Goal: Information Seeking & Learning: Learn about a topic

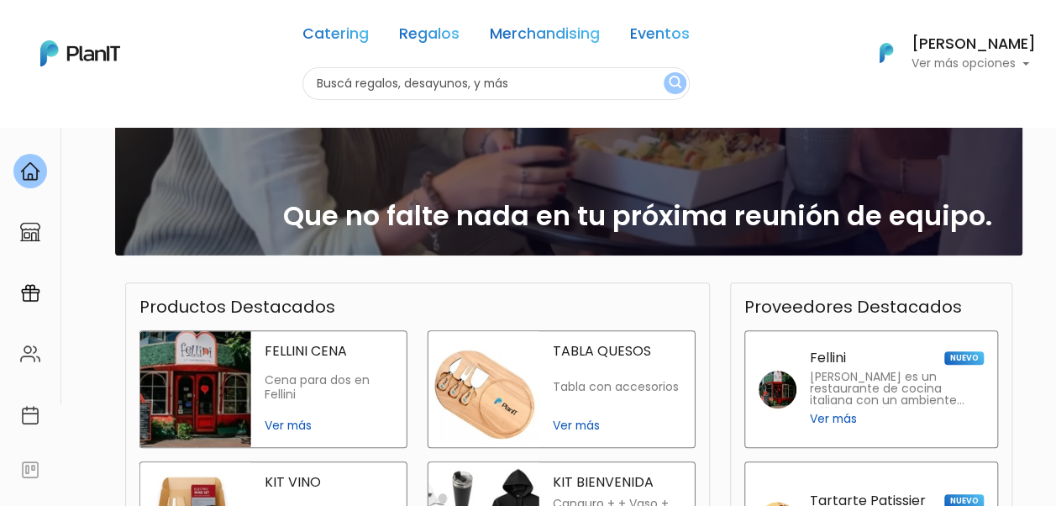
click at [368, 90] on input "text" at bounding box center [495, 83] width 387 height 33
type input "bonos deportes"
click at [664, 72] on button "submit" at bounding box center [675, 83] width 23 height 22
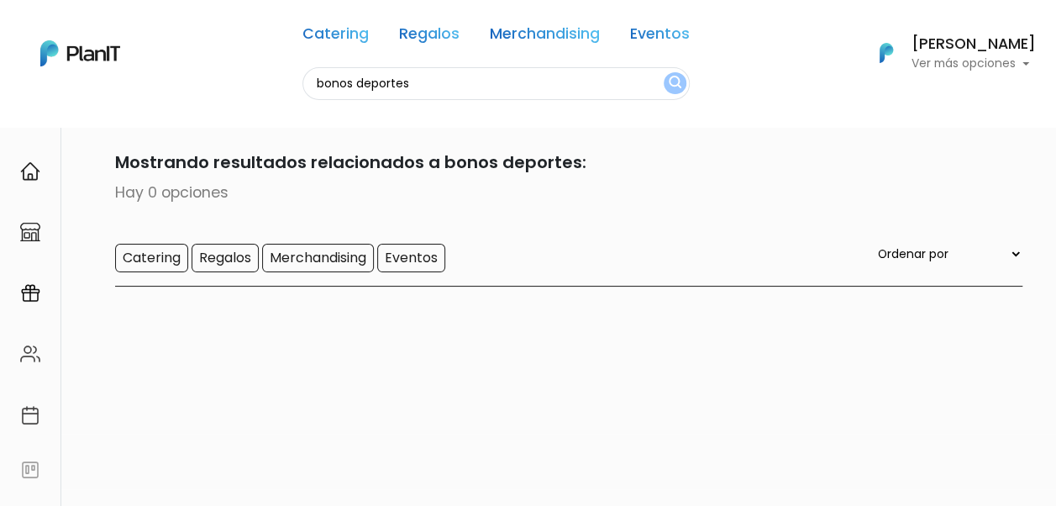
scroll to position [14, 0]
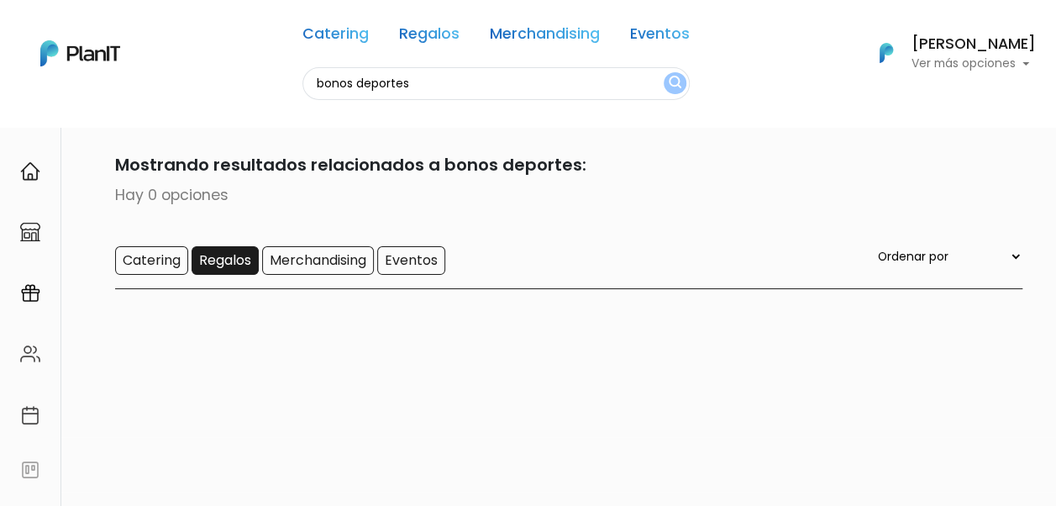
click at [219, 258] on input "Regalos" at bounding box center [225, 260] width 67 height 29
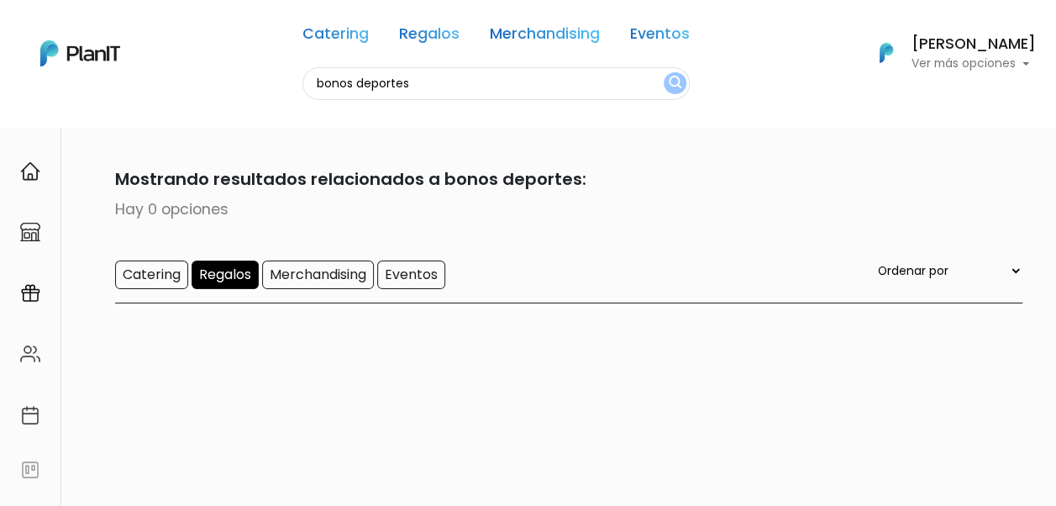
scroll to position [127, 0]
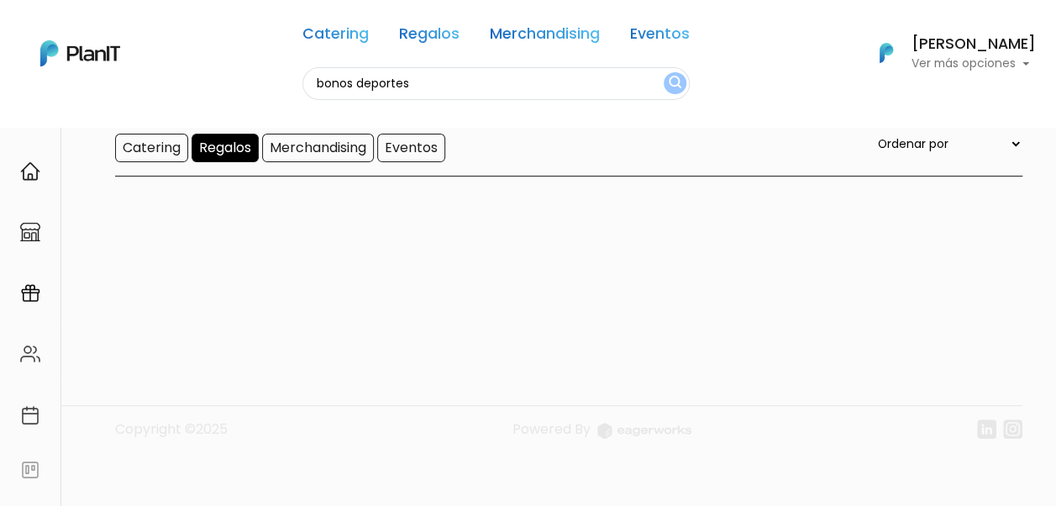
click at [965, 146] on select "Ordenar por Menor Precio Mayor Precio Reviews Últimos ingresos" at bounding box center [949, 143] width 148 height 18
click at [523, 280] on div at bounding box center [568, 257] width 907 height 134
drag, startPoint x: 444, startPoint y: 86, endPoint x: 288, endPoint y: 93, distance: 156.5
click at [288, 93] on div "Catering Regalos Merchandising Eventos bonos deportes Catering Regalos Merchand…" at bounding box center [528, 53] width 1056 height 93
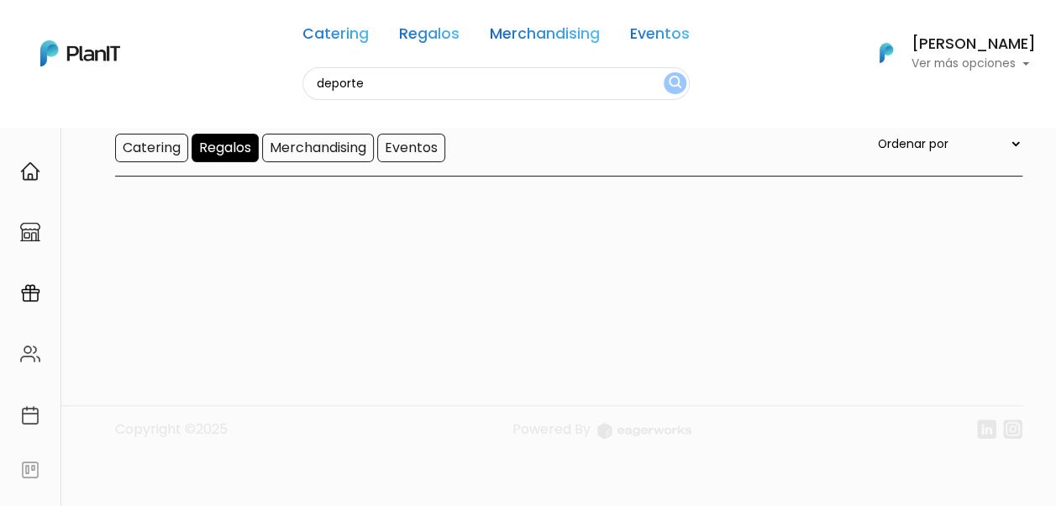
type input "deporte"
click at [664, 72] on button "submit" at bounding box center [675, 83] width 23 height 22
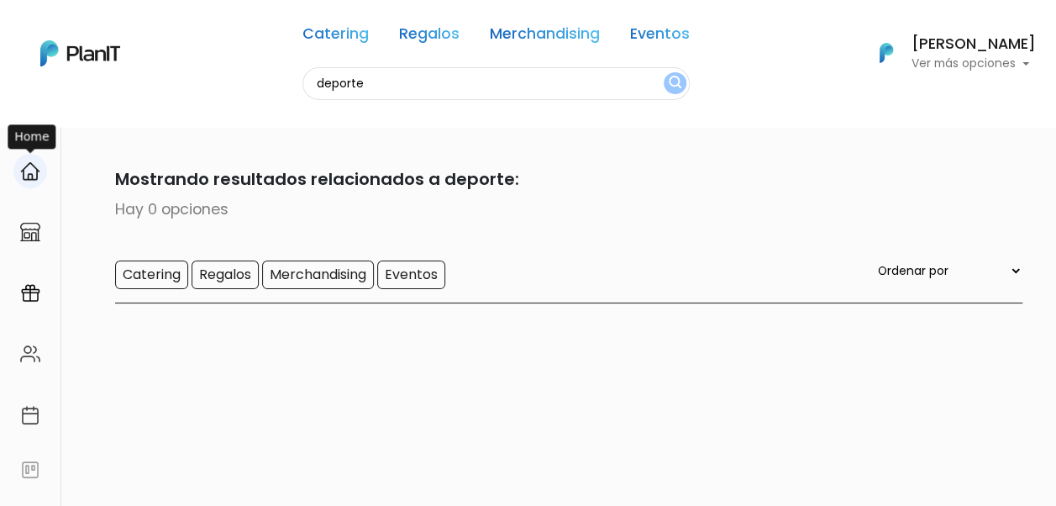
click at [23, 178] on img at bounding box center [30, 171] width 20 height 20
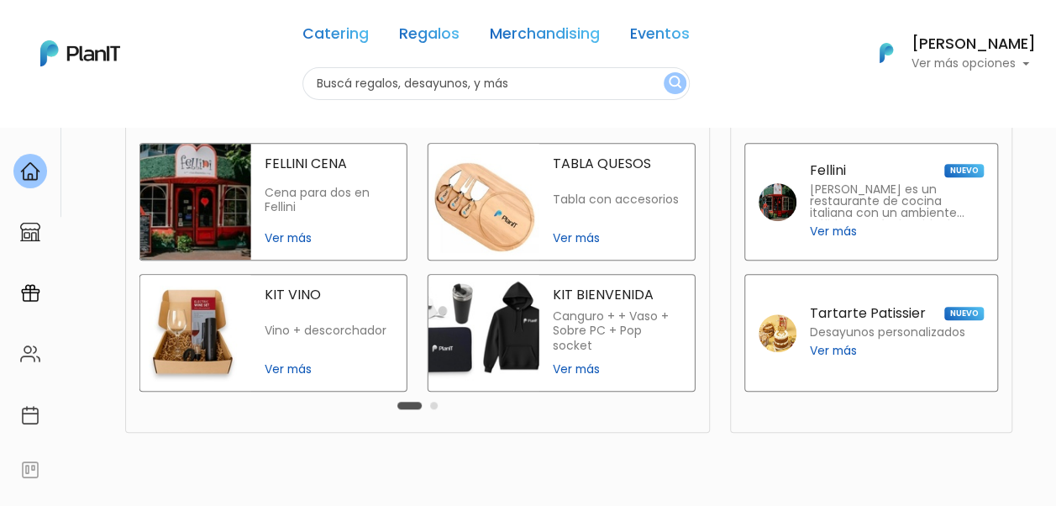
scroll to position [397, 0]
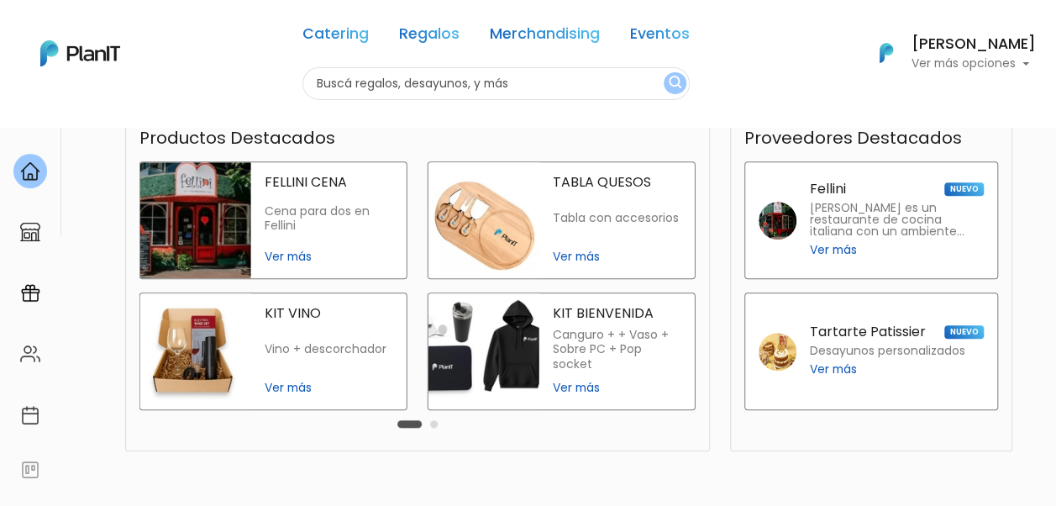
click at [395, 92] on input "text" at bounding box center [495, 83] width 387 height 33
click at [397, 92] on input "d" at bounding box center [495, 83] width 387 height 33
type input "decathlon"
click at [664, 72] on button "submit" at bounding box center [675, 83] width 23 height 22
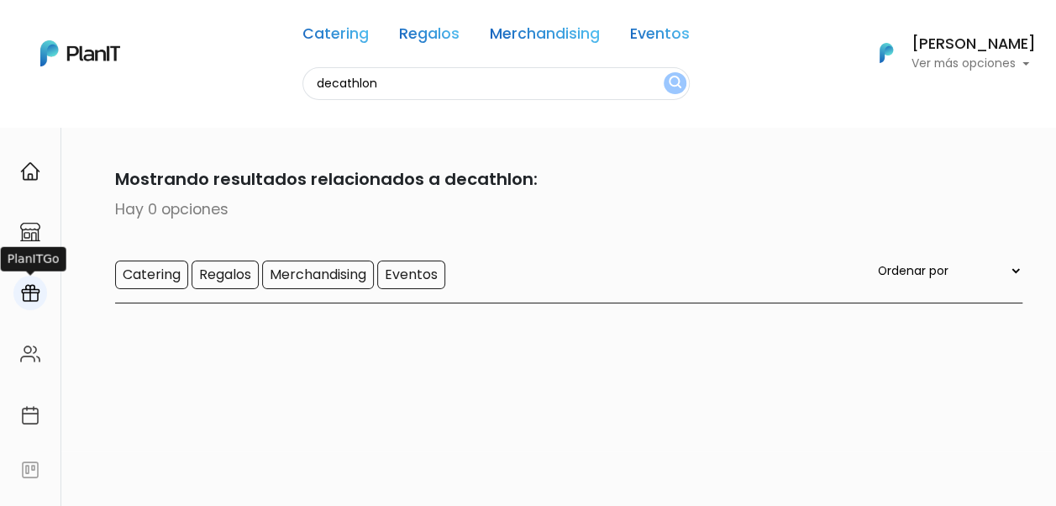
click at [30, 291] on img at bounding box center [30, 293] width 20 height 20
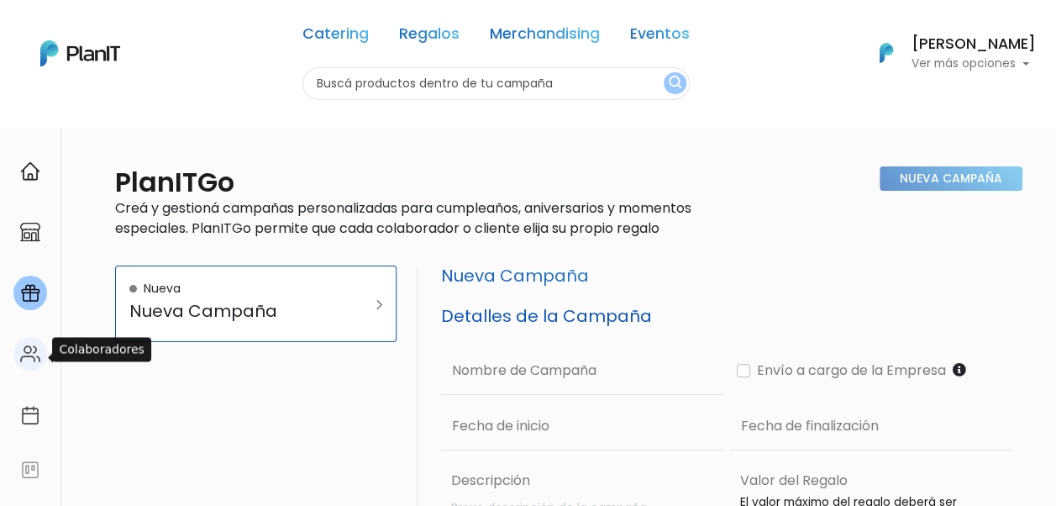
click at [33, 350] on img at bounding box center [30, 354] width 20 height 20
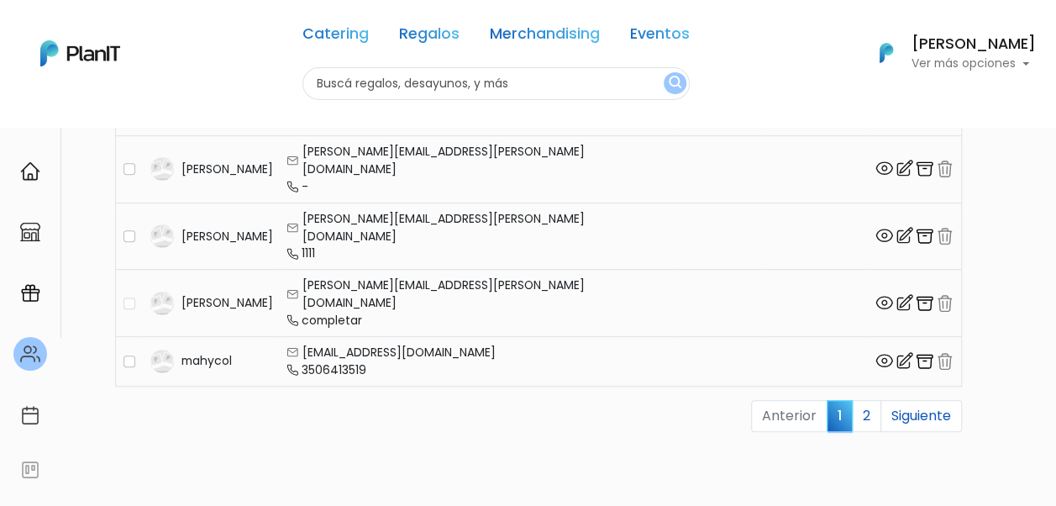
scroll to position [333, 0]
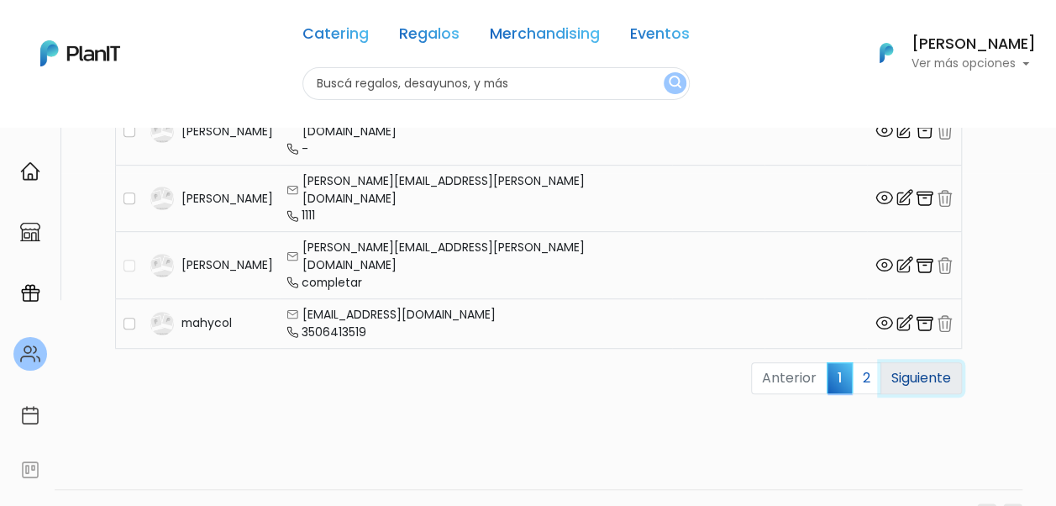
click at [891, 362] on link "Siguiente" at bounding box center [921, 378] width 81 height 32
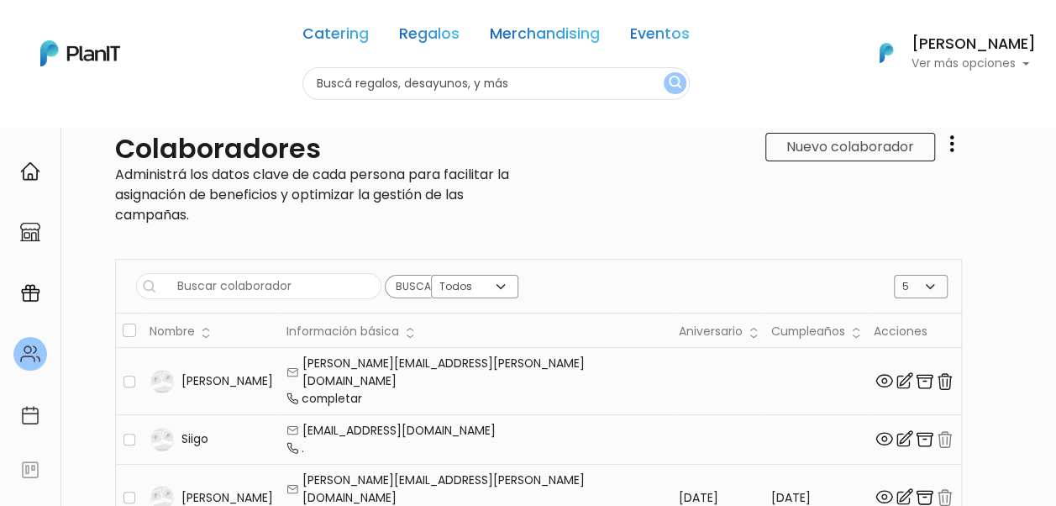
scroll to position [0, 0]
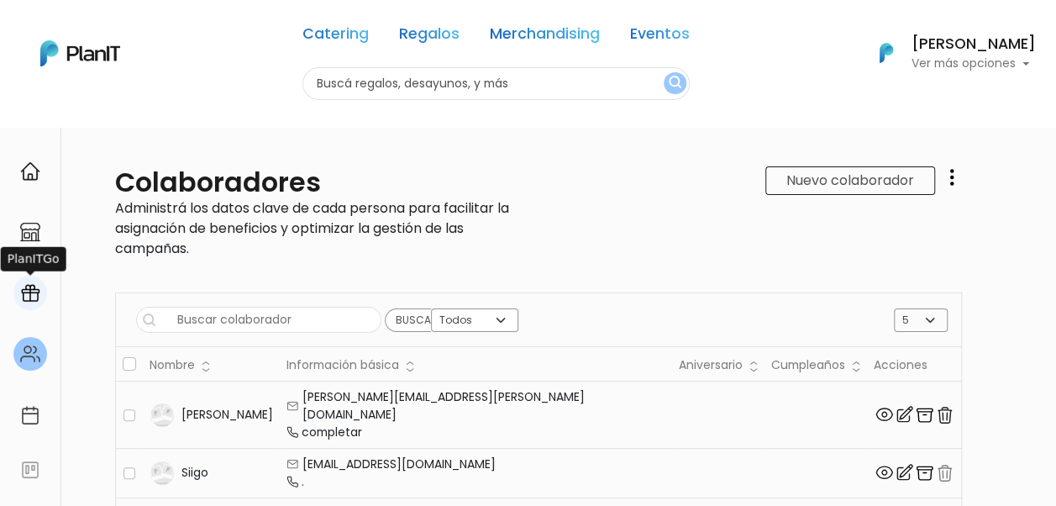
click at [25, 304] on div at bounding box center [30, 293] width 34 height 34
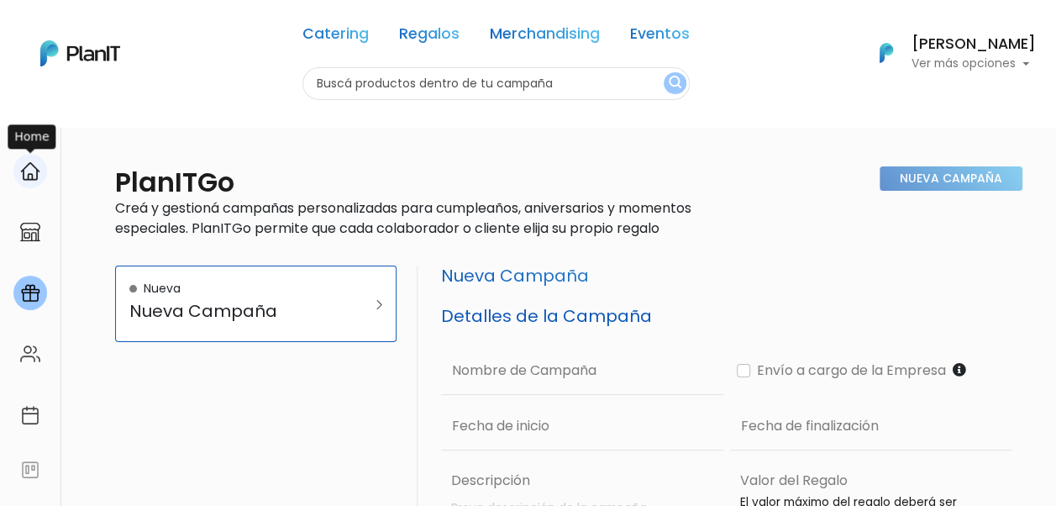
click at [27, 164] on img at bounding box center [30, 171] width 20 height 20
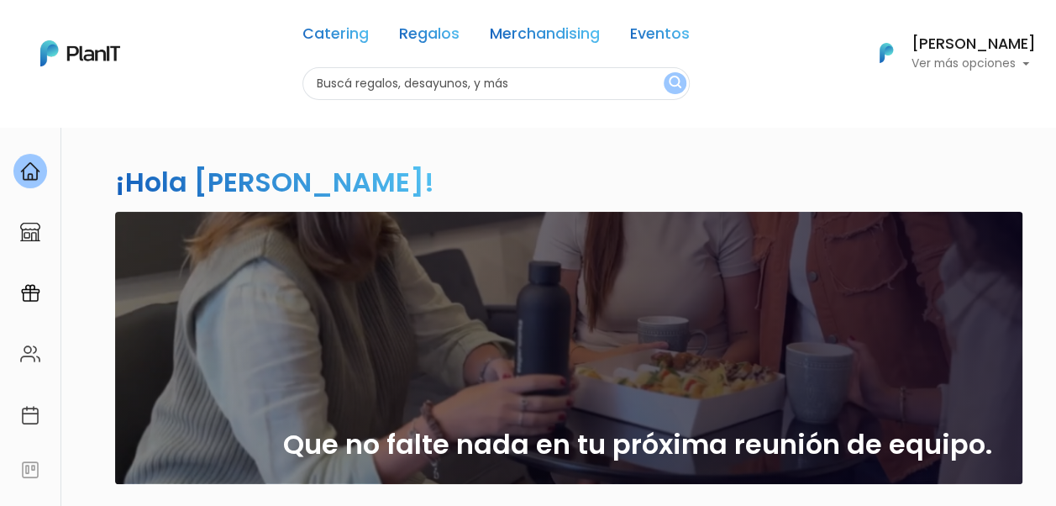
click at [473, 92] on input "text" at bounding box center [495, 83] width 387 height 33
type input "gift card"
click at [664, 72] on button "submit" at bounding box center [675, 83] width 23 height 22
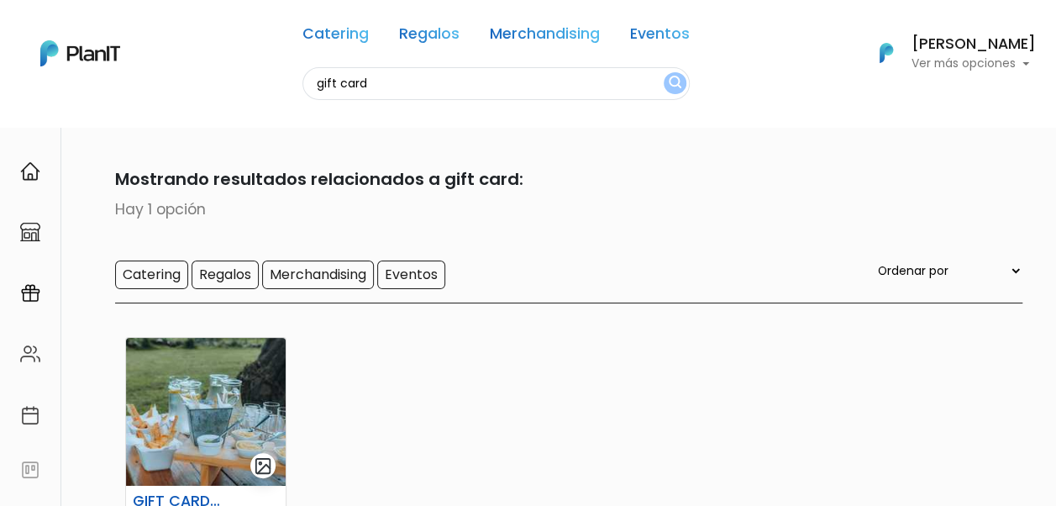
click at [995, 63] on p "Ver más opciones" at bounding box center [974, 64] width 124 height 12
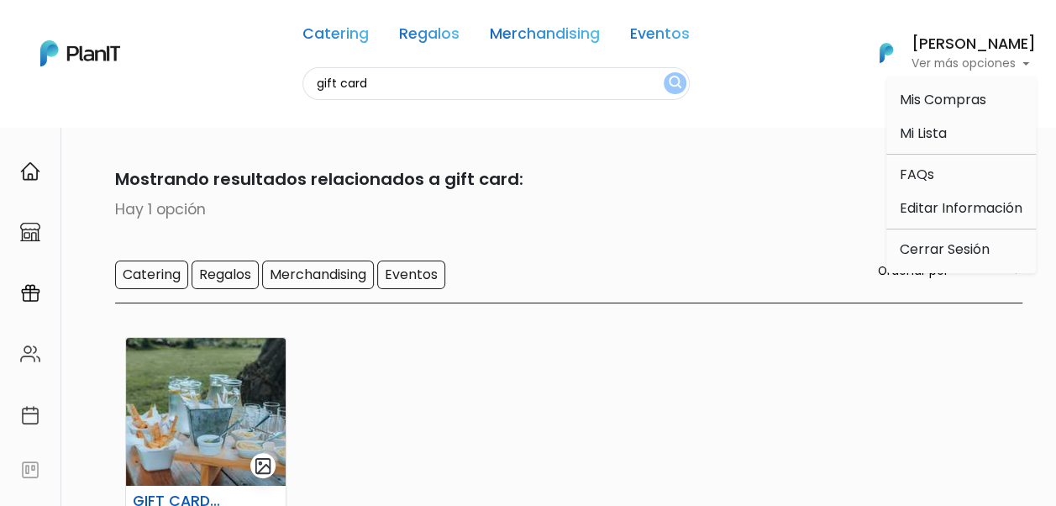
click at [746, 299] on div "Catering Regalos Merchandising Eventos Ordenar por Menor Precio Mayor Precio Re…" at bounding box center [568, 281] width 907 height 43
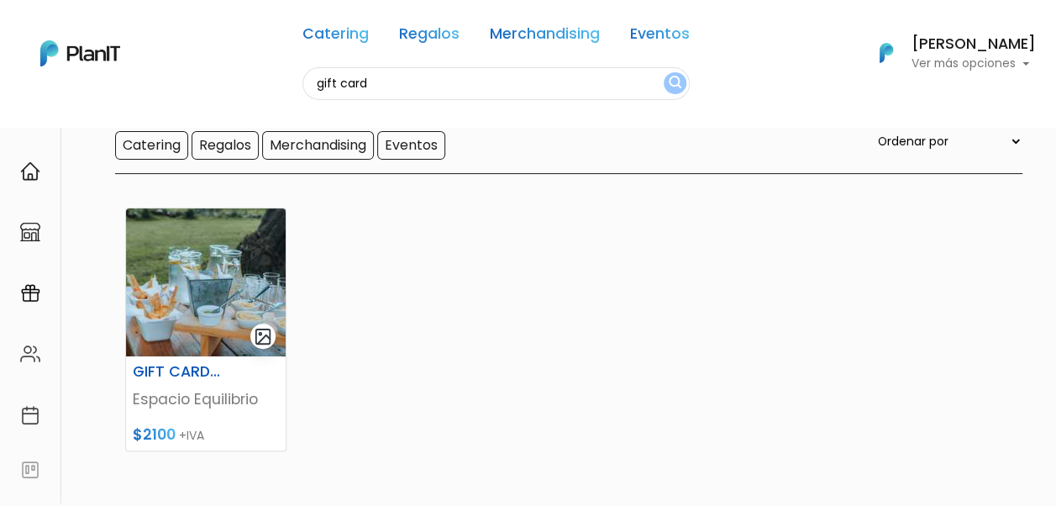
scroll to position [114, 0]
